Goal: Task Accomplishment & Management: Use online tool/utility

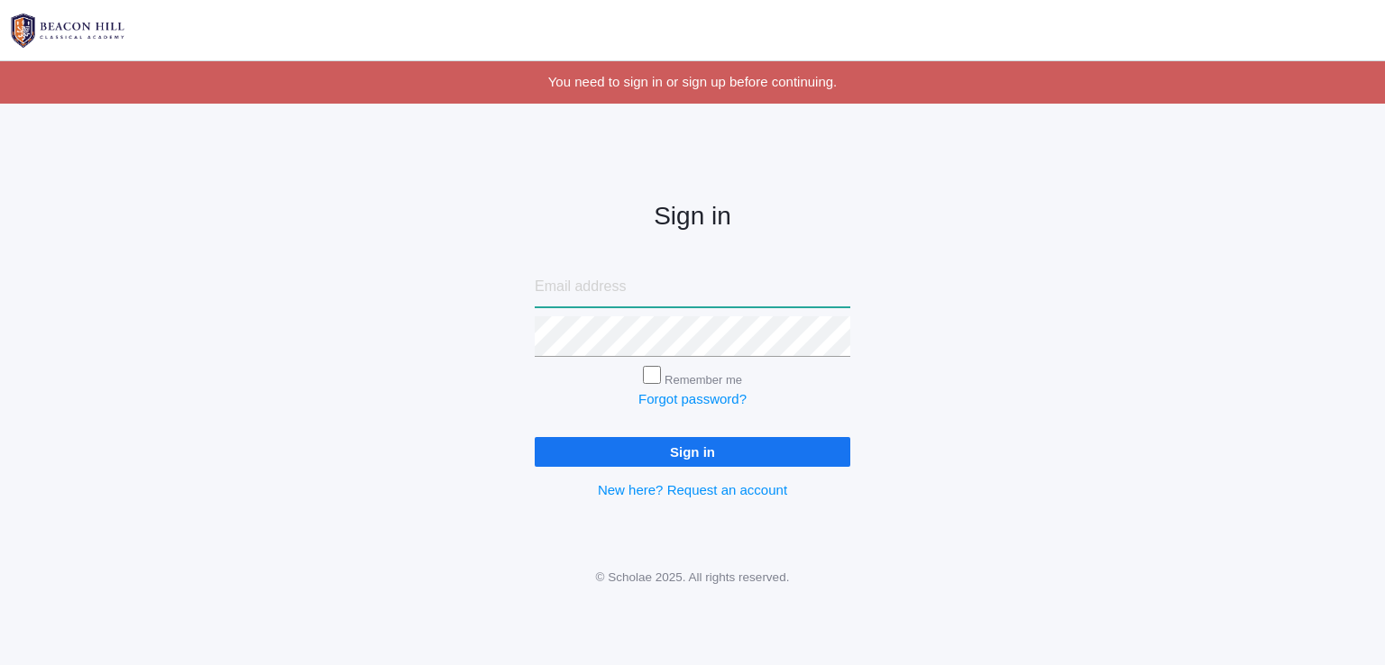
type input "jtcrockerfamily@gmail.com"
click at [685, 435] on form "jtcrockerfamily@gmail.com Remember me Forgot password? Sign in" at bounding box center [693, 367] width 316 height 200
click at [684, 444] on input "Sign in" at bounding box center [693, 452] width 316 height 30
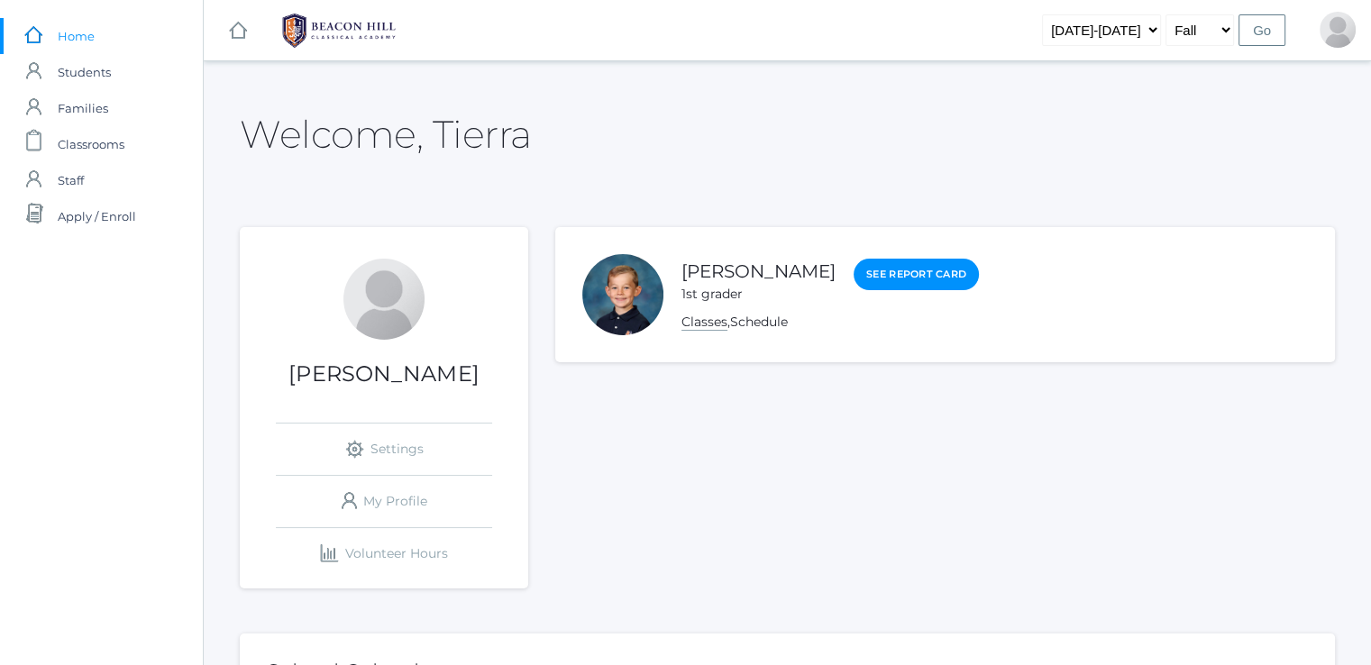
click at [690, 323] on link "Classes" at bounding box center [705, 322] width 46 height 17
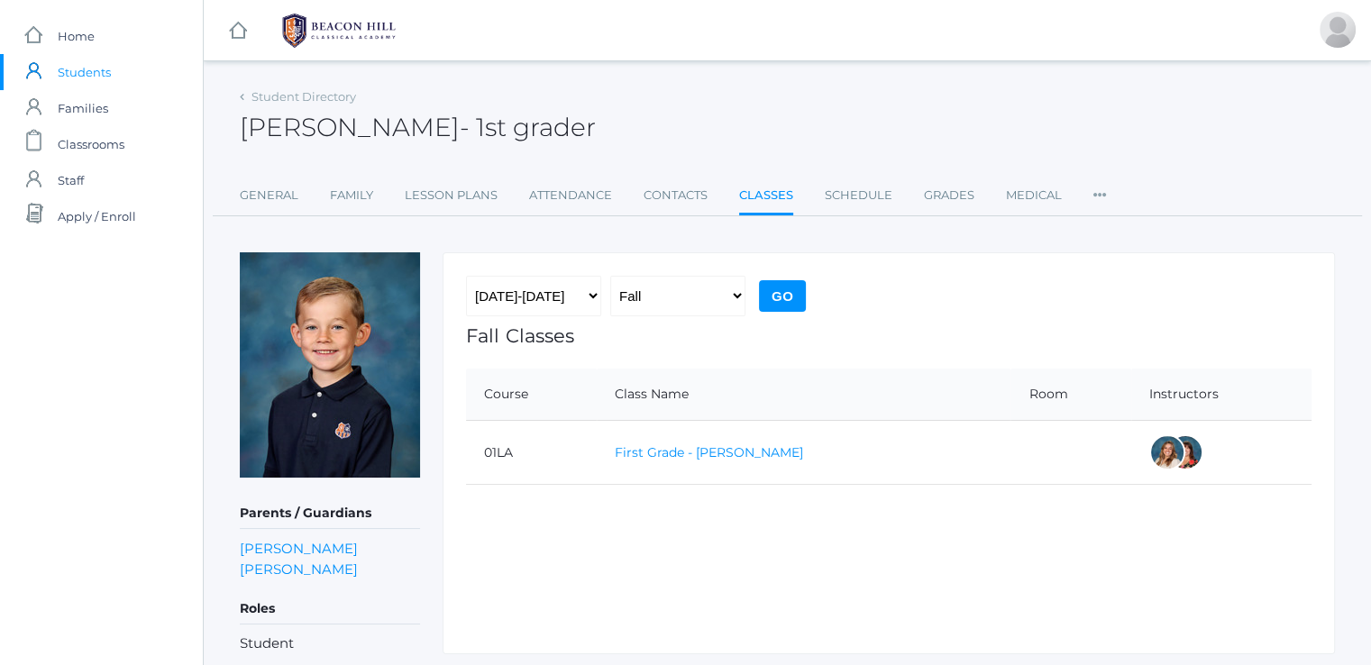
click at [709, 449] on link "First Grade - [PERSON_NAME]" at bounding box center [709, 453] width 188 height 16
click at [428, 200] on link "Lesson Plans" at bounding box center [451, 196] width 93 height 36
click link "Week_1_Grammar_1_Hybrid_plans.pdf"
